Goal: Information Seeking & Learning: Check status

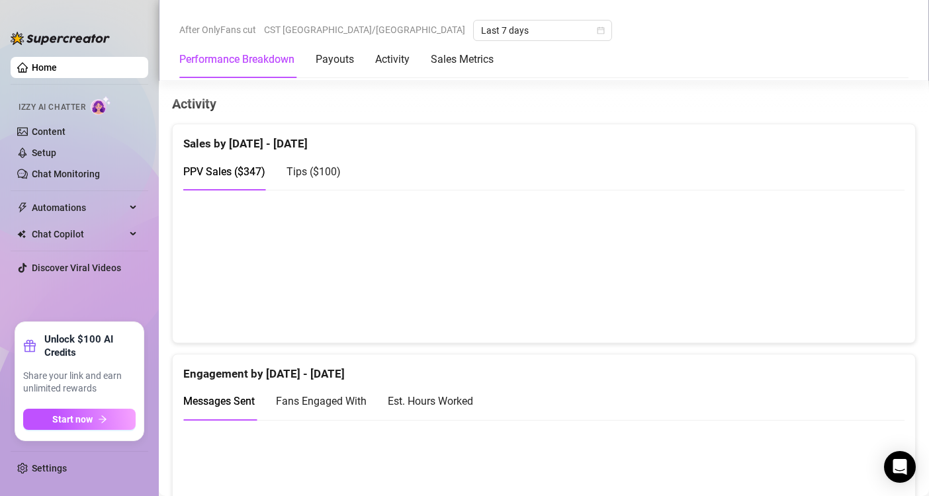
scroll to position [767, 0]
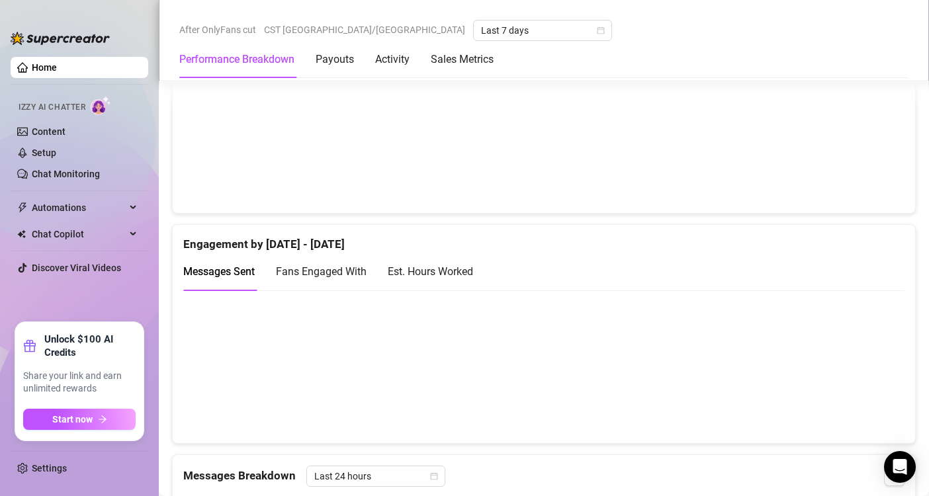
click at [422, 275] on div "Est. Hours Worked" at bounding box center [430, 271] width 85 height 17
